Goal: Information Seeking & Learning: Learn about a topic

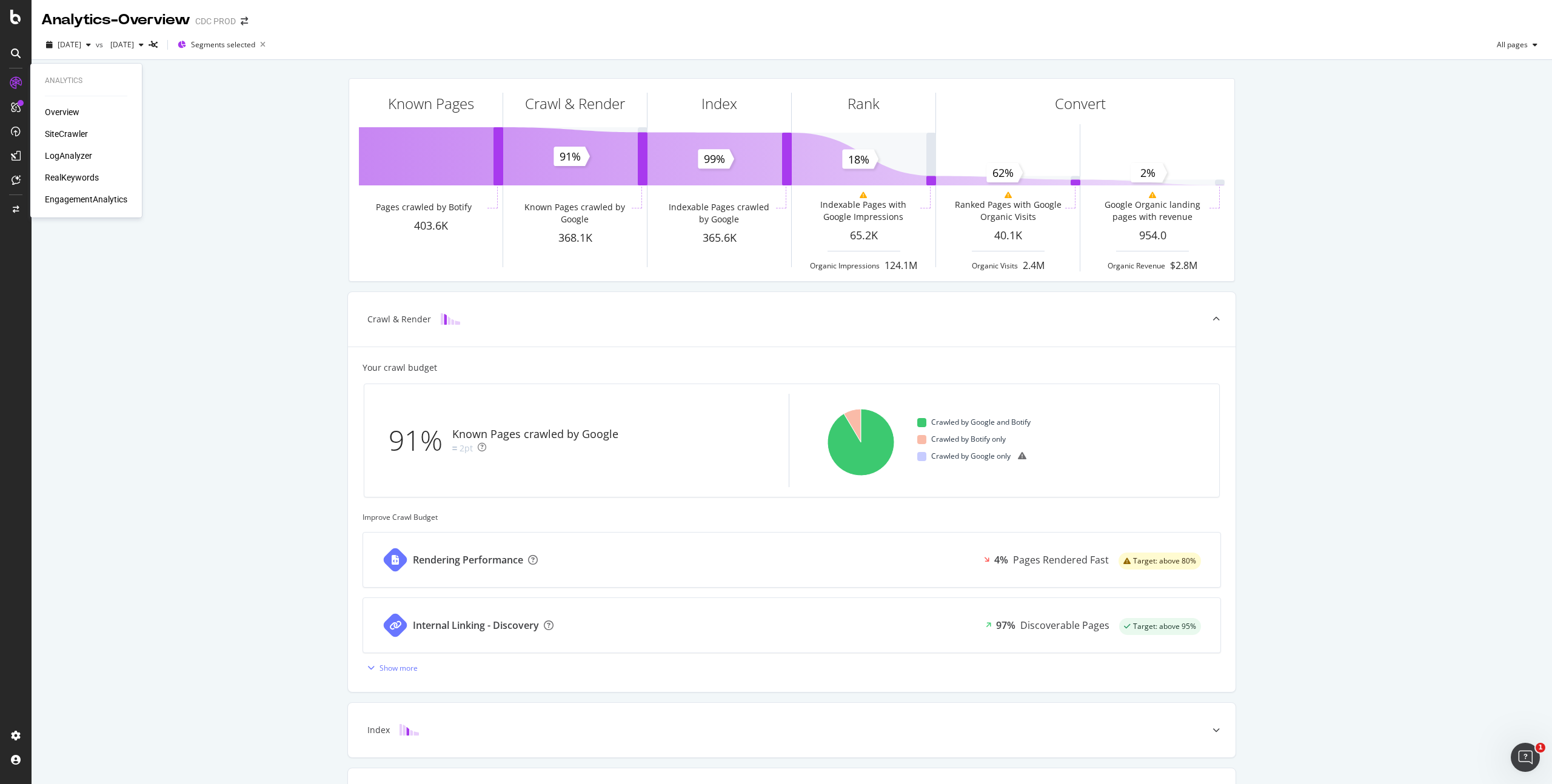
click at [87, 178] on div "RealKeywords" at bounding box center [72, 178] width 54 height 12
